Goal: Task Accomplishment & Management: Manage account settings

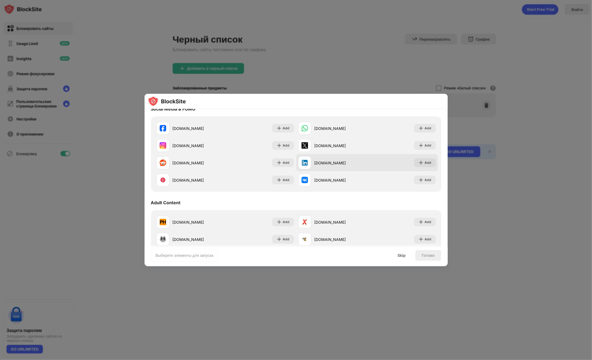
scroll to position [162, 0]
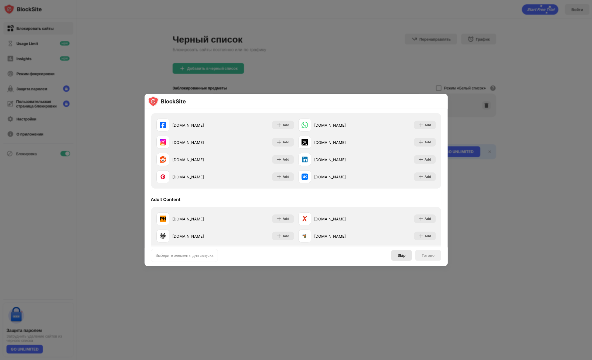
click at [279, 256] on div "Skip" at bounding box center [401, 255] width 21 height 11
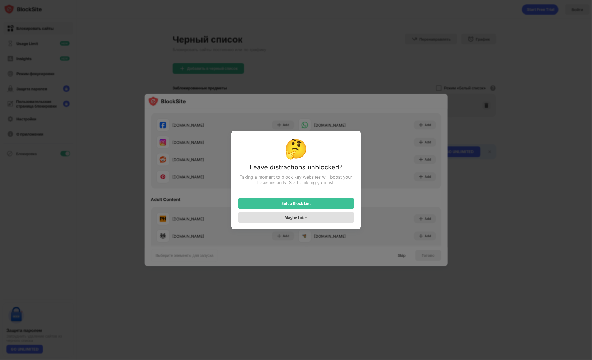
click at [279, 218] on div "Maybe Later" at bounding box center [296, 217] width 23 height 5
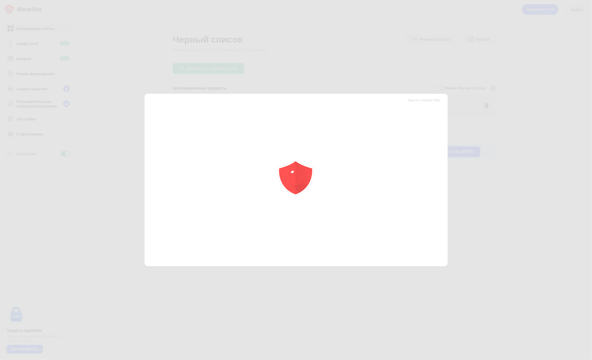
scroll to position [0, 0]
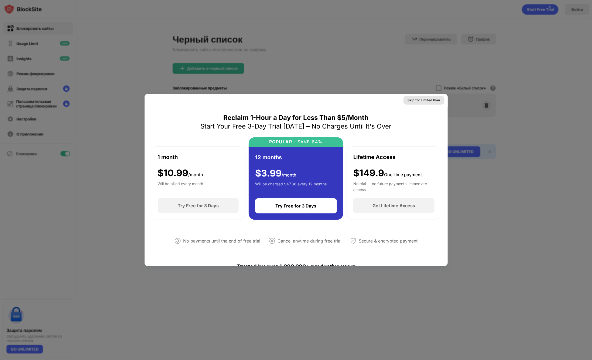
click at [279, 101] on div "Skip for Limited Plan" at bounding box center [424, 100] width 32 height 5
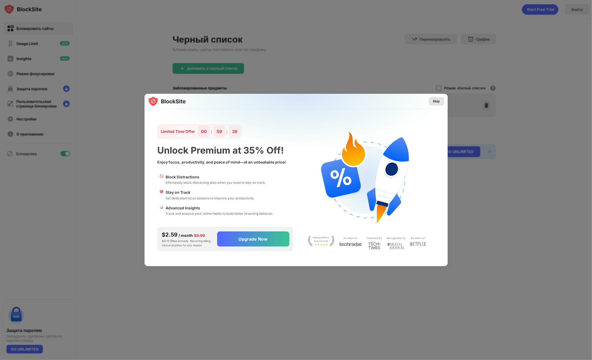
click at [279, 103] on div "Skip" at bounding box center [436, 101] width 7 height 5
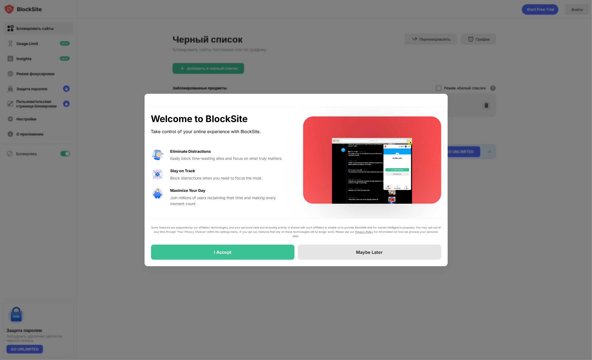
click at [279, 249] on div "Maybe Later" at bounding box center [369, 252] width 143 height 15
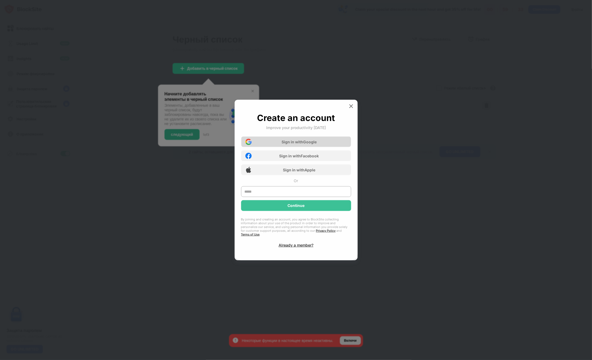
click at [279, 144] on div "Sign in with Google" at bounding box center [296, 141] width 110 height 11
click at [279, 107] on img at bounding box center [350, 106] width 5 height 5
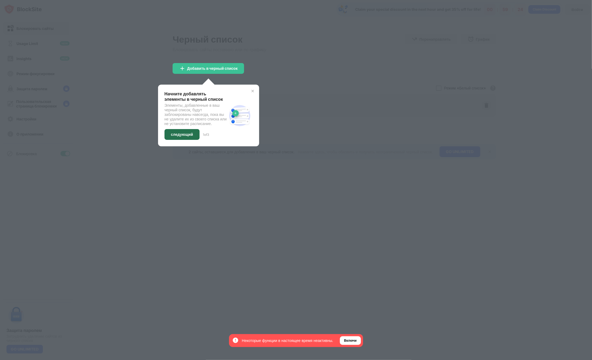
click at [189, 137] on div "следующий" at bounding box center [182, 134] width 22 height 4
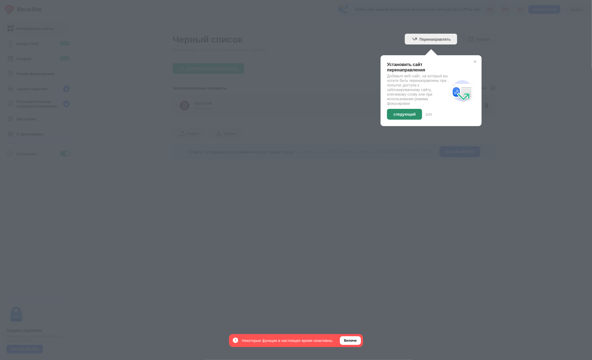
click at [279, 112] on div "следующий" at bounding box center [404, 114] width 35 height 11
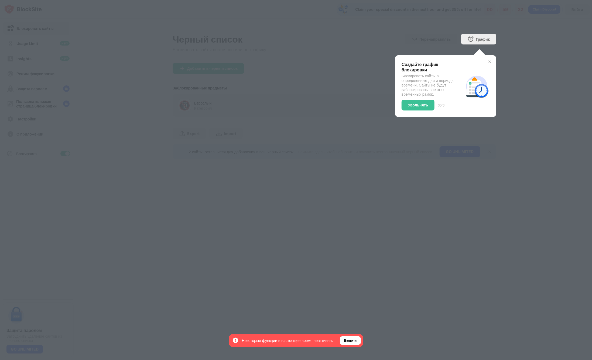
click at [279, 108] on div "Увольнять" at bounding box center [418, 105] width 33 height 11
